Goal: Information Seeking & Learning: Learn about a topic

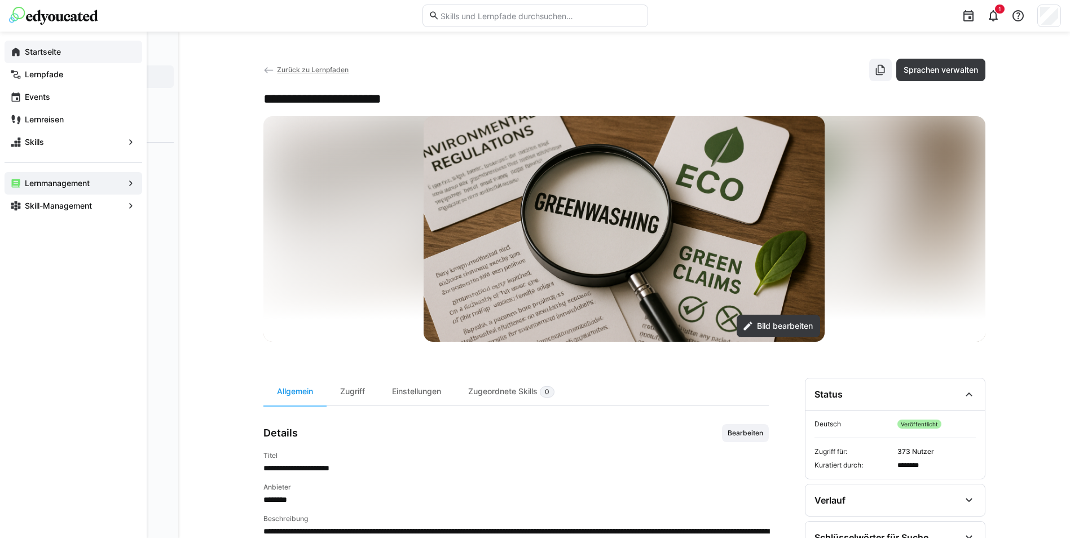
click at [0, 0] on app-navigation-label "Startseite" at bounding box center [0, 0] width 0 height 0
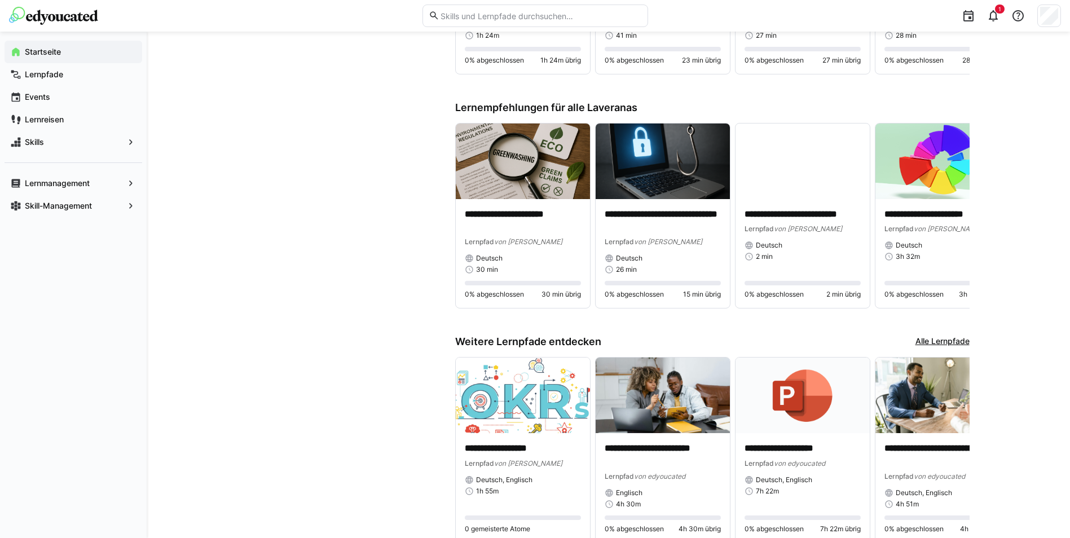
scroll to position [790, 0]
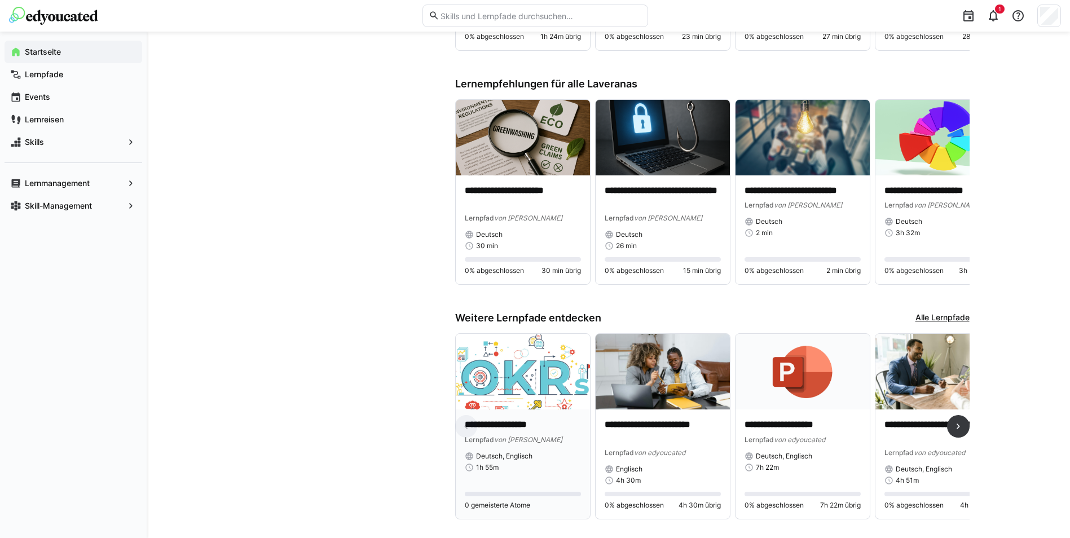
click at [501, 424] on p "**********" at bounding box center [523, 424] width 116 height 13
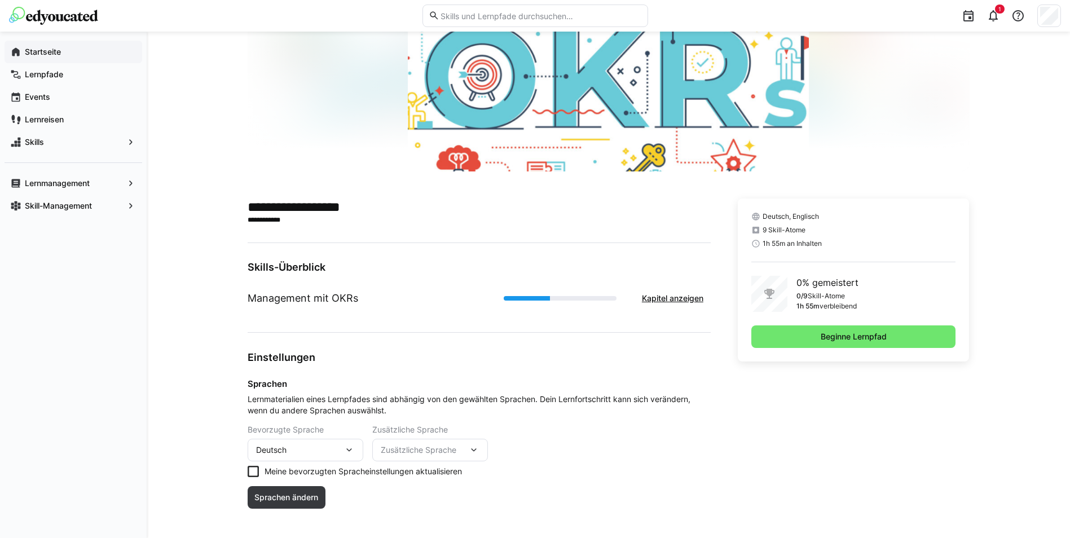
scroll to position [124, 0]
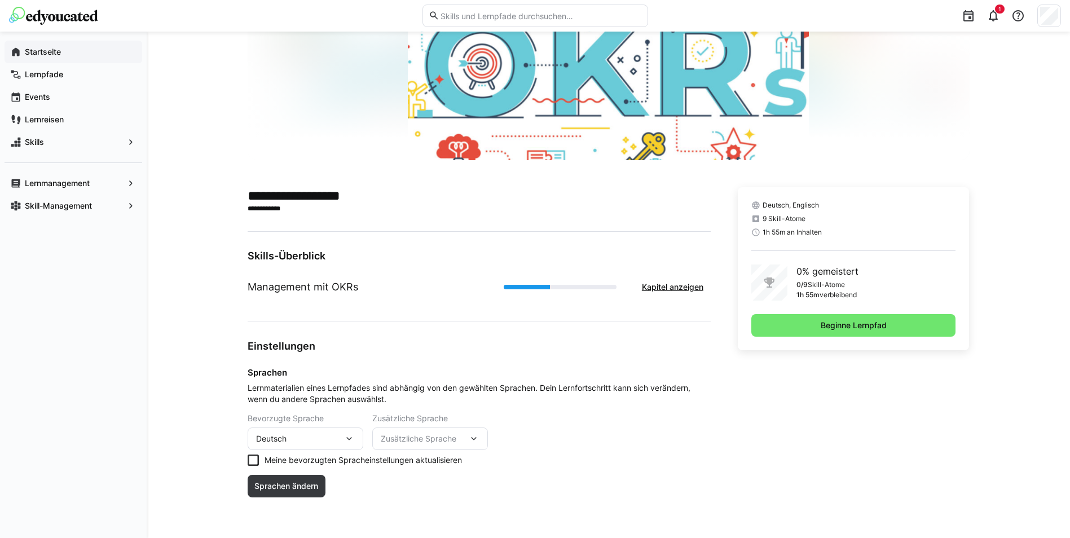
click at [403, 433] on div "Zusätzliche Sprache" at bounding box center [430, 438] width 116 height 23
click at [607, 415] on div "Einstellungen Sprachen Lernmaterialien eines Lernpfades sind abhängig von den g…" at bounding box center [479, 425] width 463 height 171
click at [280, 484] on span "Sprachen ändern" at bounding box center [286, 485] width 67 height 11
click at [843, 324] on span "Beginne Lernpfad" at bounding box center [853, 325] width 69 height 11
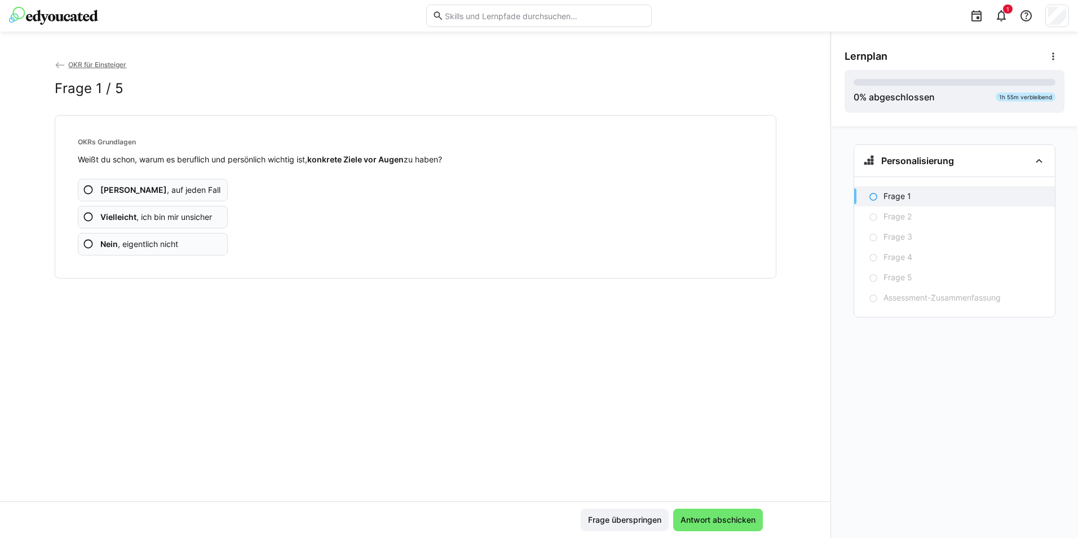
click at [191, 213] on span "Vielleicht , ich bin mir unsicher" at bounding box center [156, 216] width 112 height 11
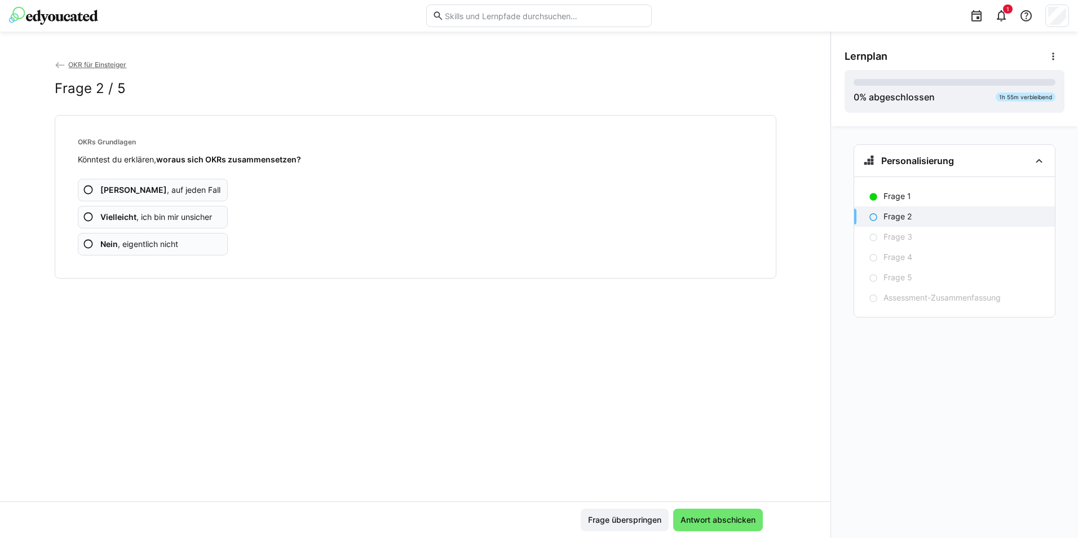
click at [147, 248] on span "Nein , eigentlich nicht" at bounding box center [139, 244] width 78 height 11
click at [157, 243] on span "Nein , eigentlich nicht" at bounding box center [139, 244] width 78 height 11
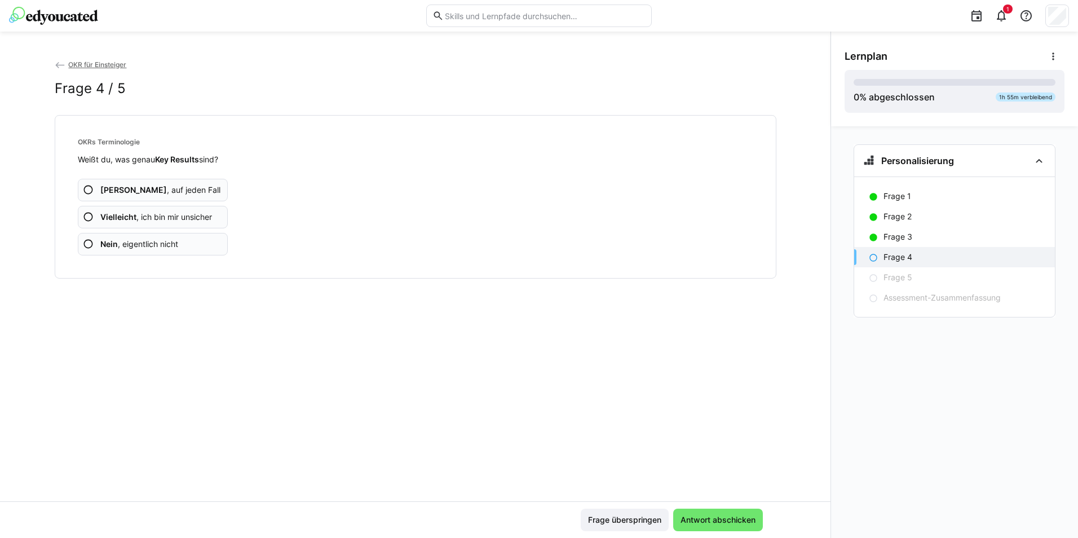
click at [156, 212] on span "Vielleicht , ich bin mir unsicher" at bounding box center [156, 216] width 112 height 11
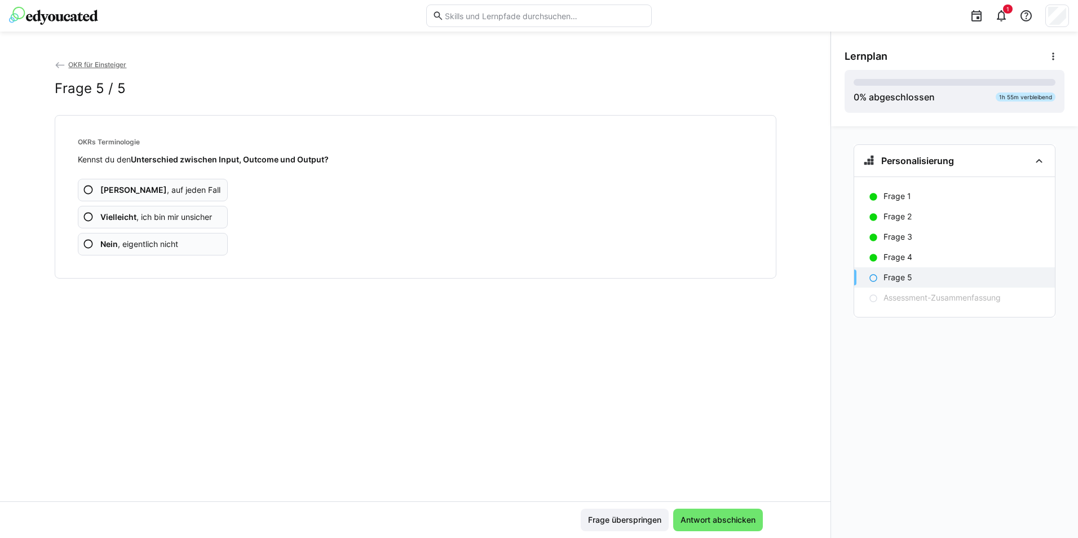
click at [147, 243] on span "Nein , eigentlich nicht" at bounding box center [139, 244] width 78 height 11
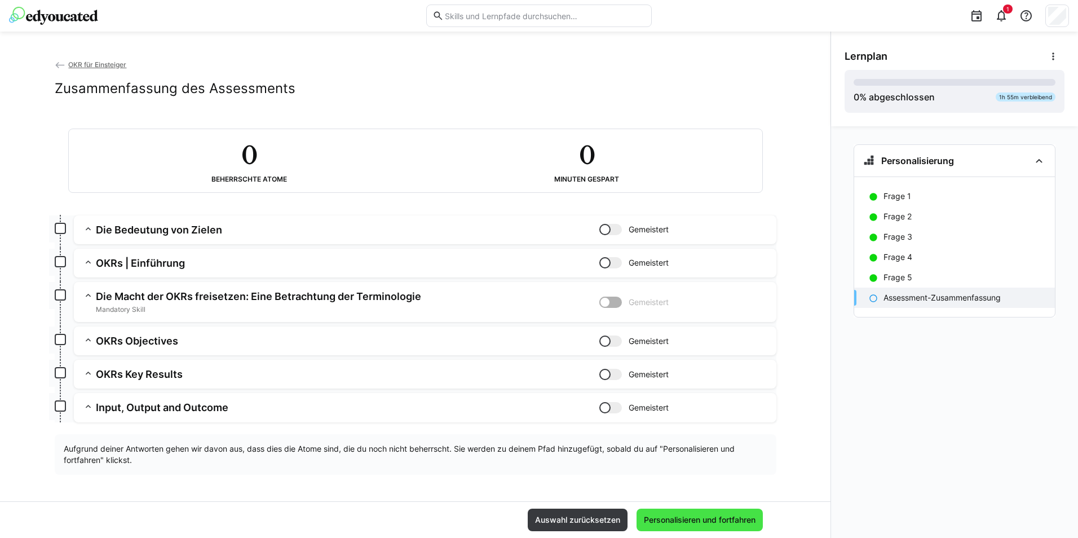
click at [690, 526] on span "Personalisieren und fortfahren" at bounding box center [700, 520] width 126 height 23
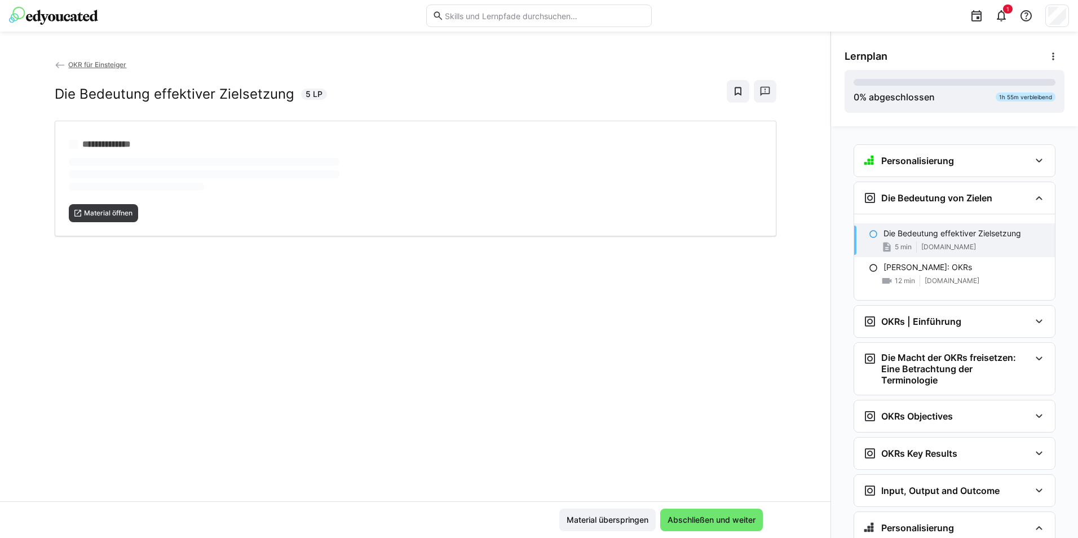
scroll to position [55, 0]
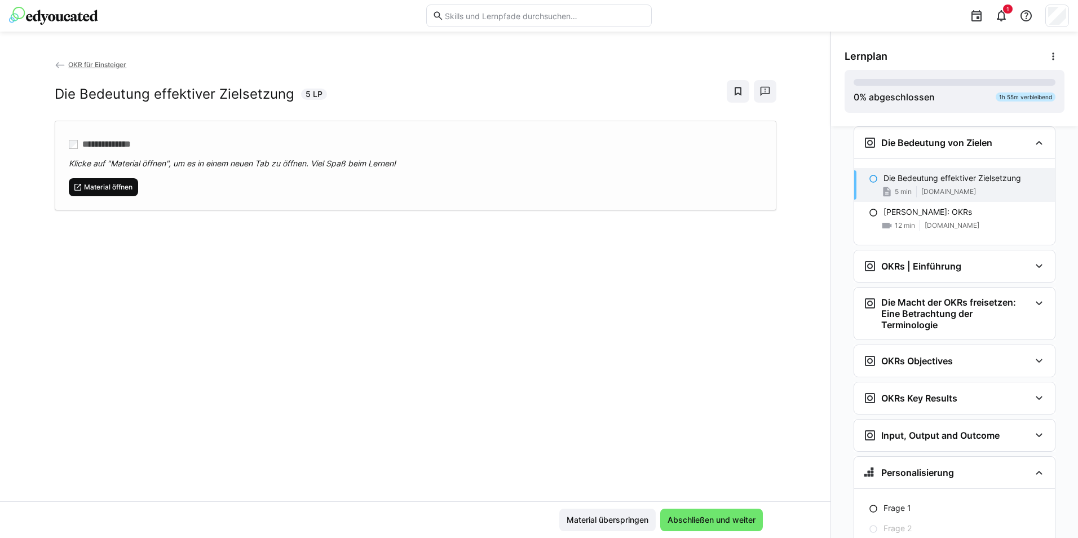
click at [112, 184] on span "Material öffnen" at bounding box center [108, 187] width 51 height 9
click at [714, 513] on span "Abschließen und weiter" at bounding box center [711, 520] width 103 height 23
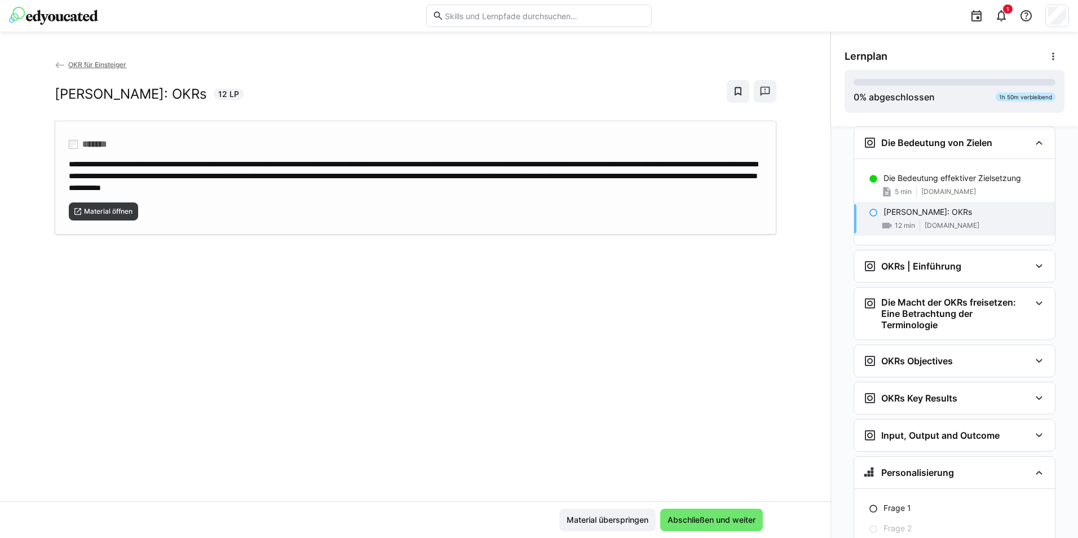
click at [125, 197] on div "Material öffnen" at bounding box center [416, 206] width 694 height 27
click at [712, 513] on span "Abschließen und weiter" at bounding box center [711, 520] width 103 height 23
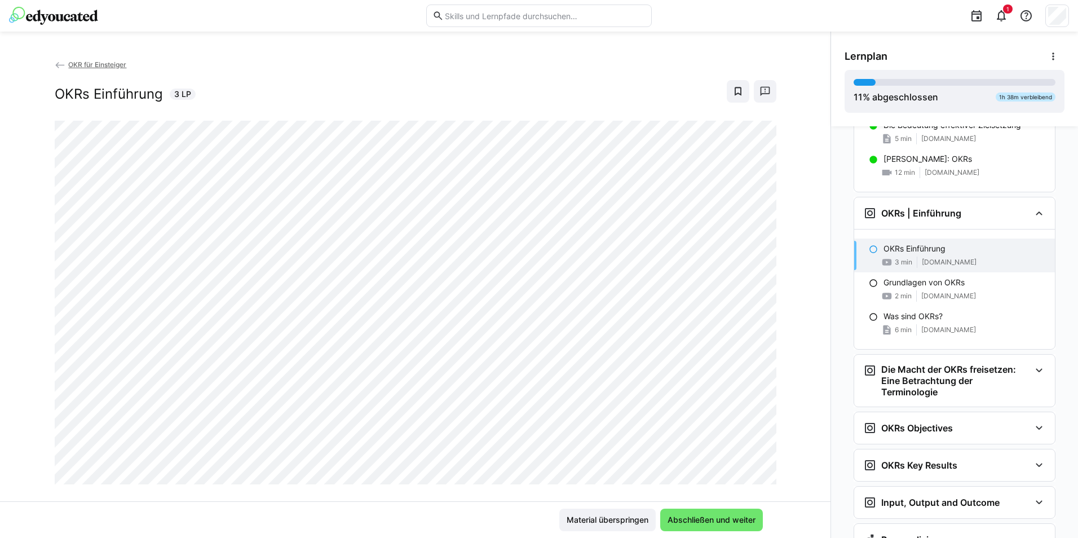
scroll to position [141, 0]
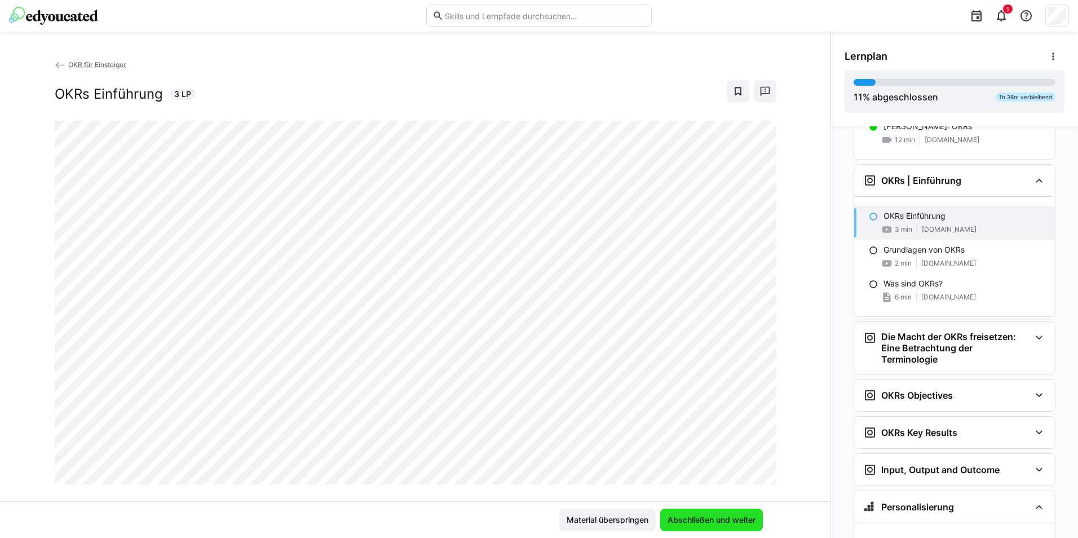
click at [702, 519] on span "Abschließen und weiter" at bounding box center [711, 519] width 91 height 11
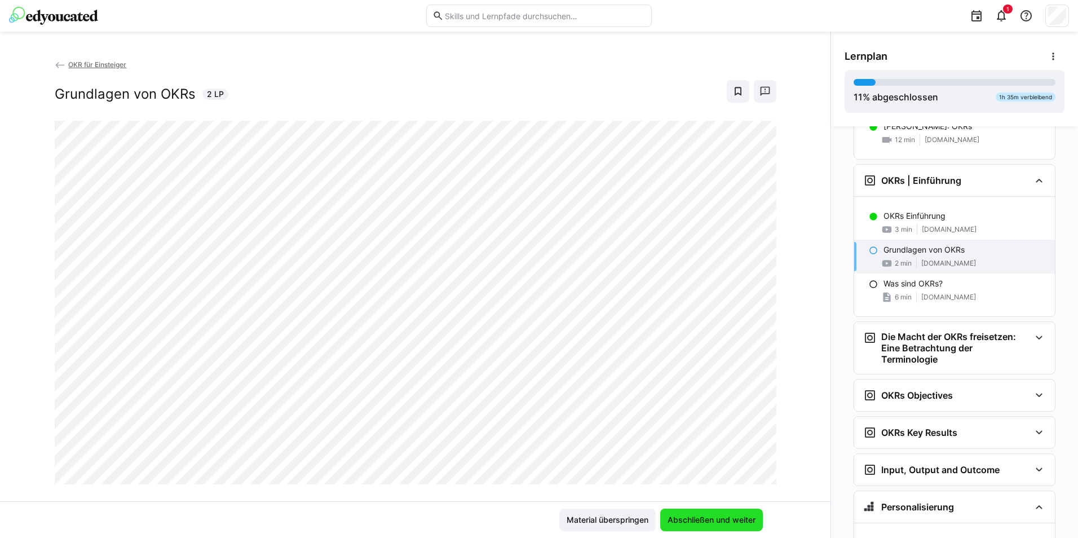
click at [715, 517] on span "Abschließen und weiter" at bounding box center [711, 519] width 91 height 11
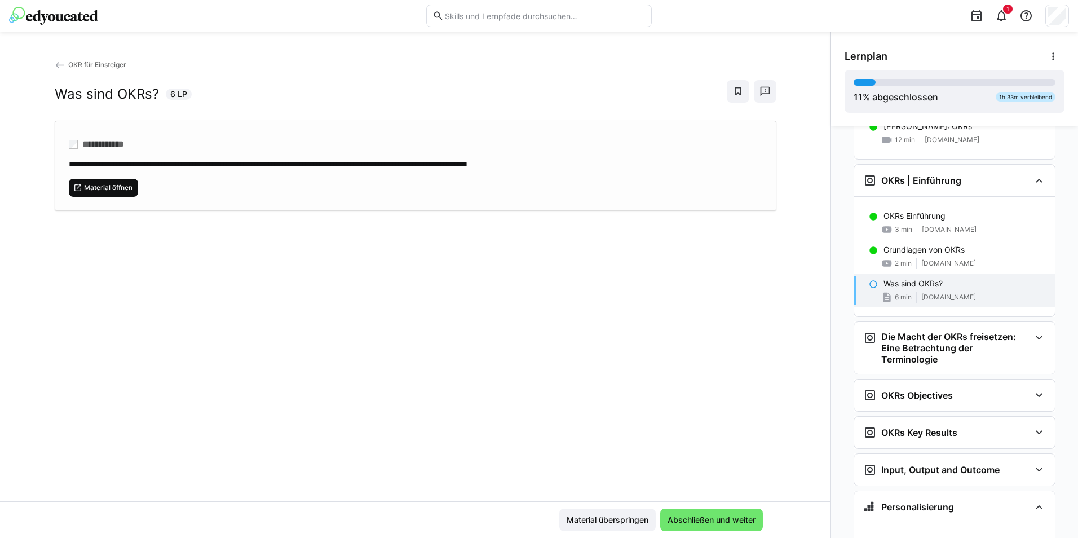
click at [108, 190] on span "Material öffnen" at bounding box center [108, 187] width 51 height 9
